Goal: Information Seeking & Learning: Understand process/instructions

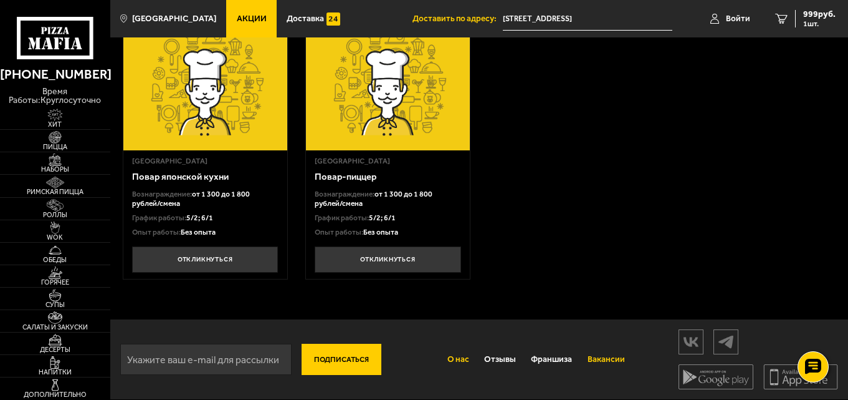
scroll to position [370, 0]
click at [473, 358] on link "О нас" at bounding box center [457, 359] width 37 height 29
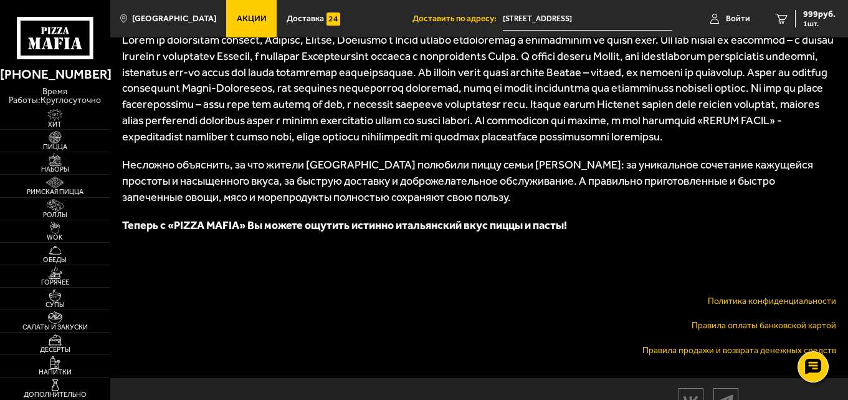
scroll to position [810, 0]
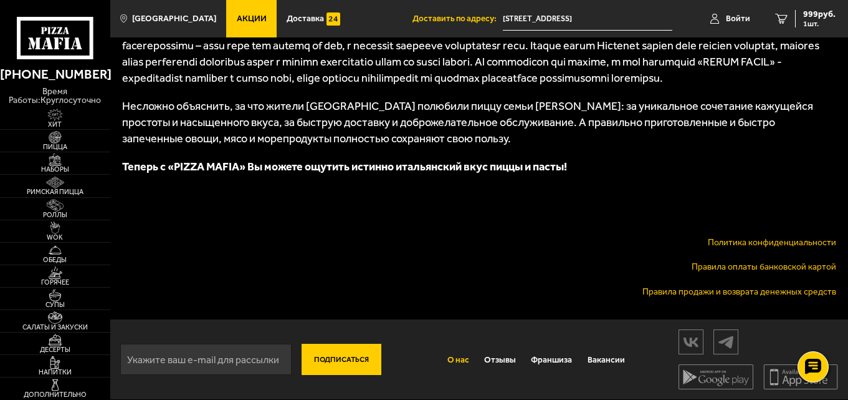
click at [768, 272] on link "Правила оплаты банковской картой" at bounding box center [764, 266] width 145 height 11
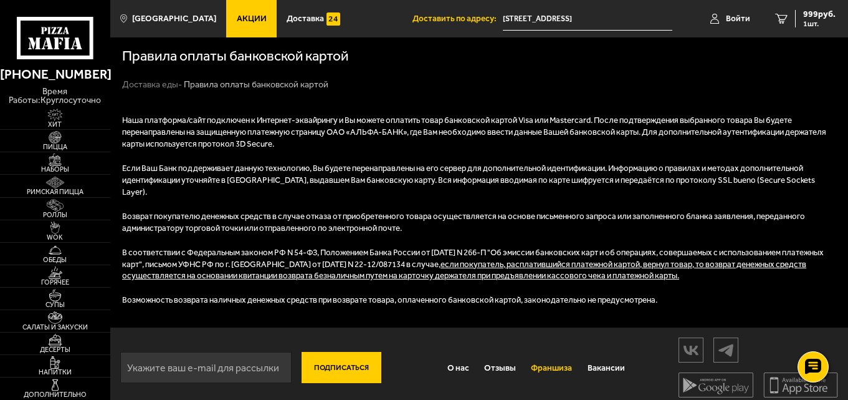
click at [551, 354] on link "Франшиза" at bounding box center [552, 367] width 56 height 29
